Goal: Transaction & Acquisition: Purchase product/service

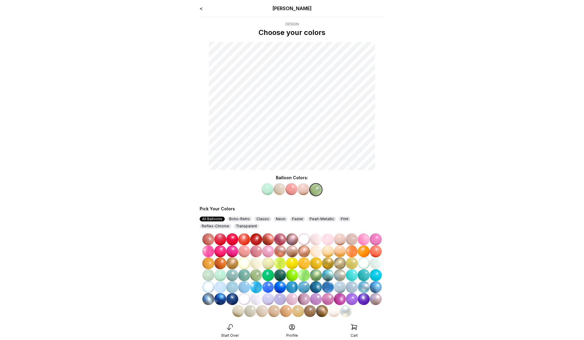
click at [198, 7] on div "< [PERSON_NAME] Design Choose your colors Balloon Colors: Pick Your Colors All …" at bounding box center [292, 182] width 194 height 364
click at [200, 8] on link "<" at bounding box center [201, 8] width 3 height 6
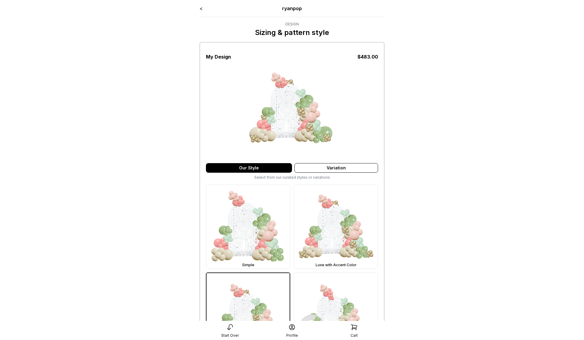
click at [180, 114] on main "< ryanpop Design Sizing & pattern style My Design $ 483.00 Our Style Variation …" at bounding box center [292, 220] width 584 height 441
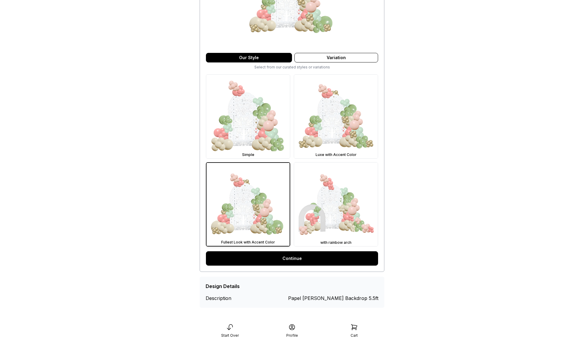
scroll to position [113, 0]
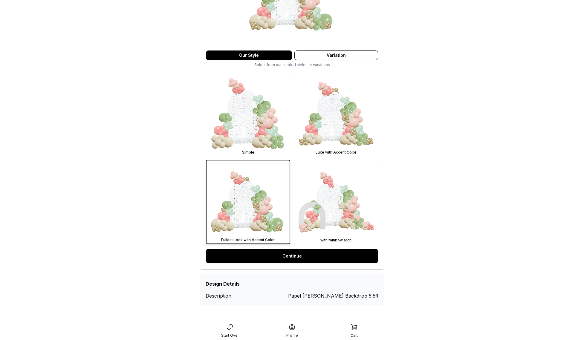
click at [353, 330] on icon at bounding box center [353, 327] width 7 height 7
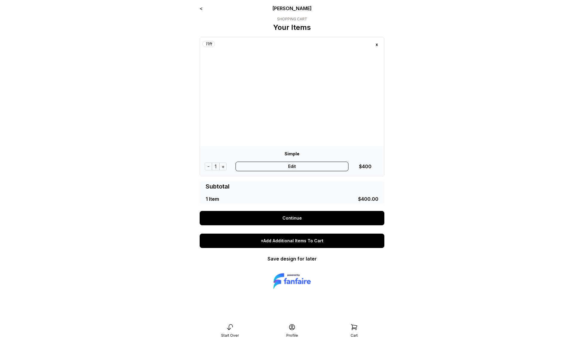
click at [282, 241] on div "+Add Additional Items To Cart" at bounding box center [292, 241] width 185 height 14
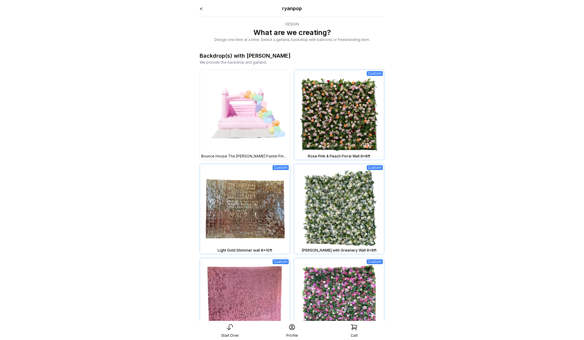
drag, startPoint x: 191, startPoint y: 203, endPoint x: 167, endPoint y: 211, distance: 25.2
